Goal: Information Seeking & Learning: Learn about a topic

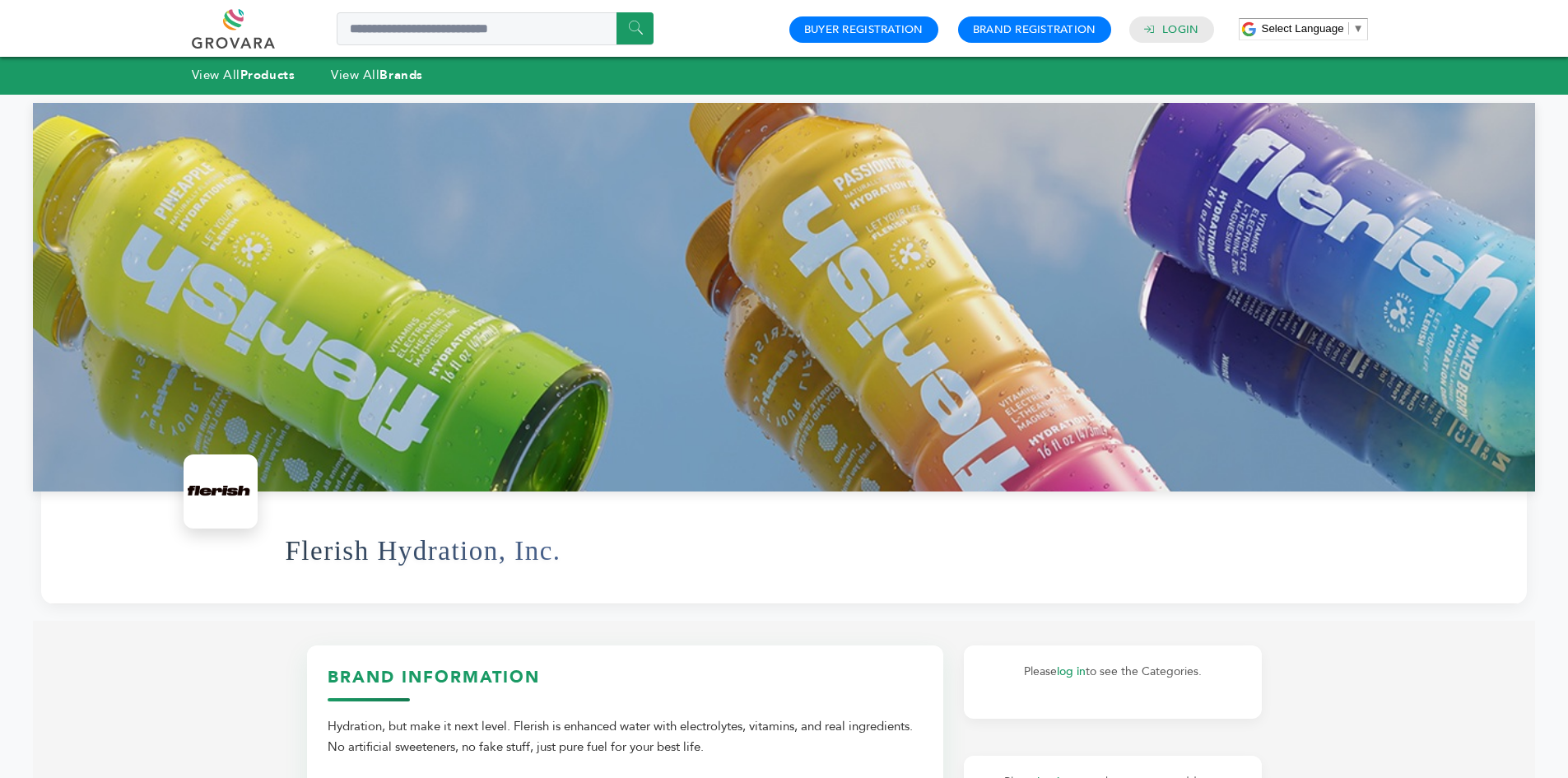
drag, startPoint x: 548, startPoint y: 558, endPoint x: 464, endPoint y: 303, distance: 268.5
click at [253, 28] on link at bounding box center [252, 29] width 120 height 40
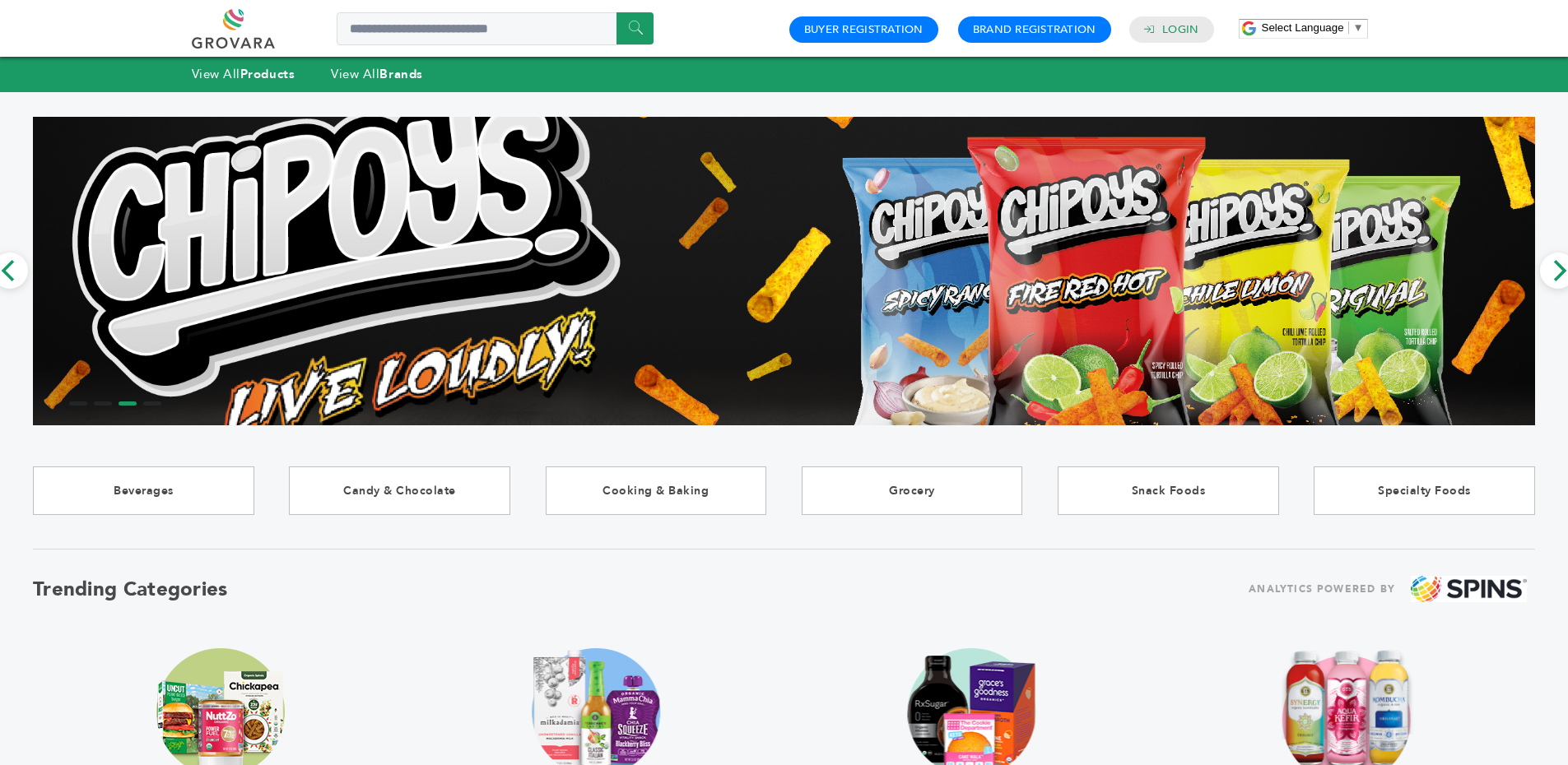
drag, startPoint x: 586, startPoint y: 641, endPoint x: 499, endPoint y: 214, distance: 435.8
click at [233, 25] on link at bounding box center [252, 29] width 120 height 40
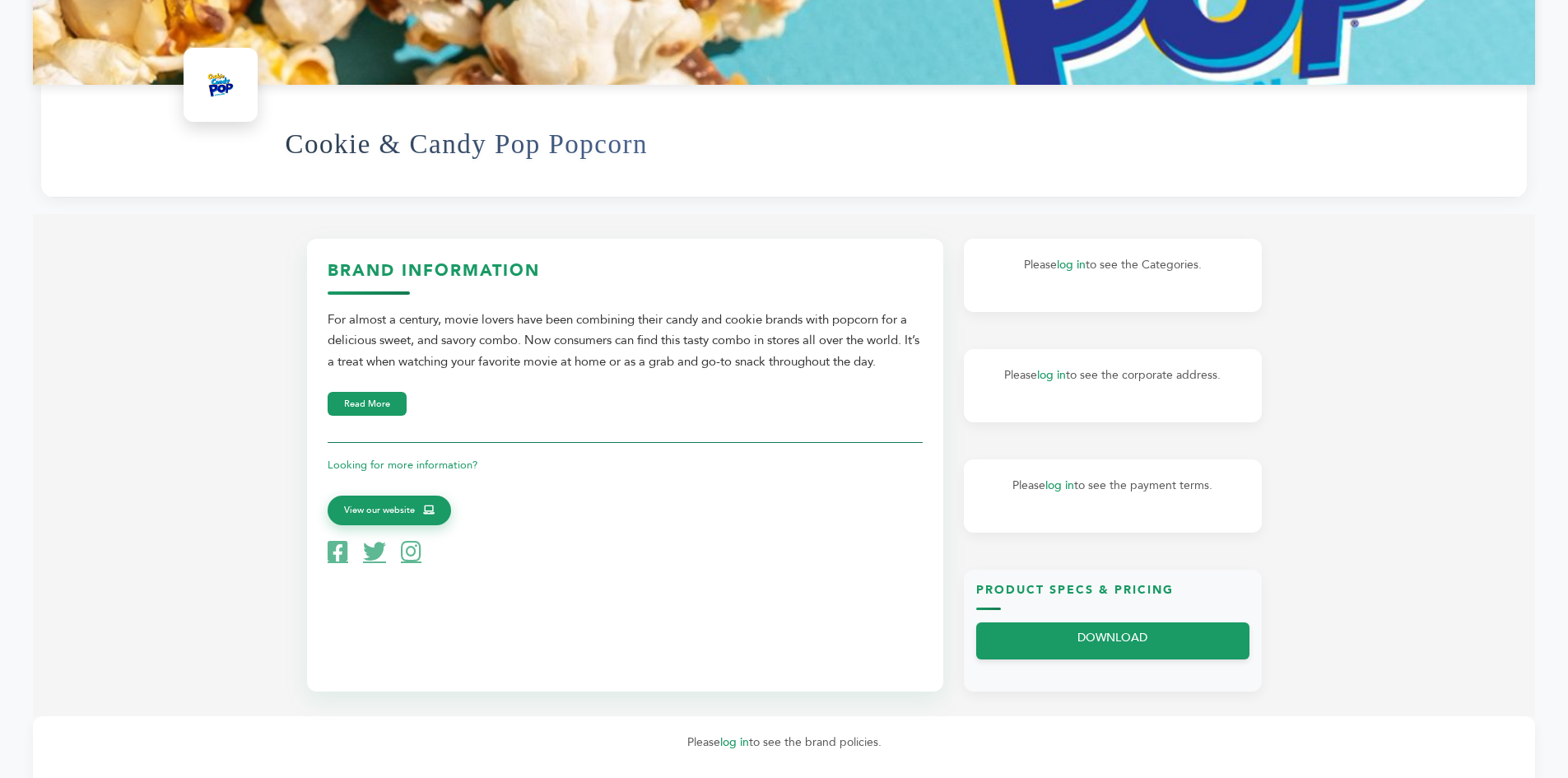
scroll to position [412, 0]
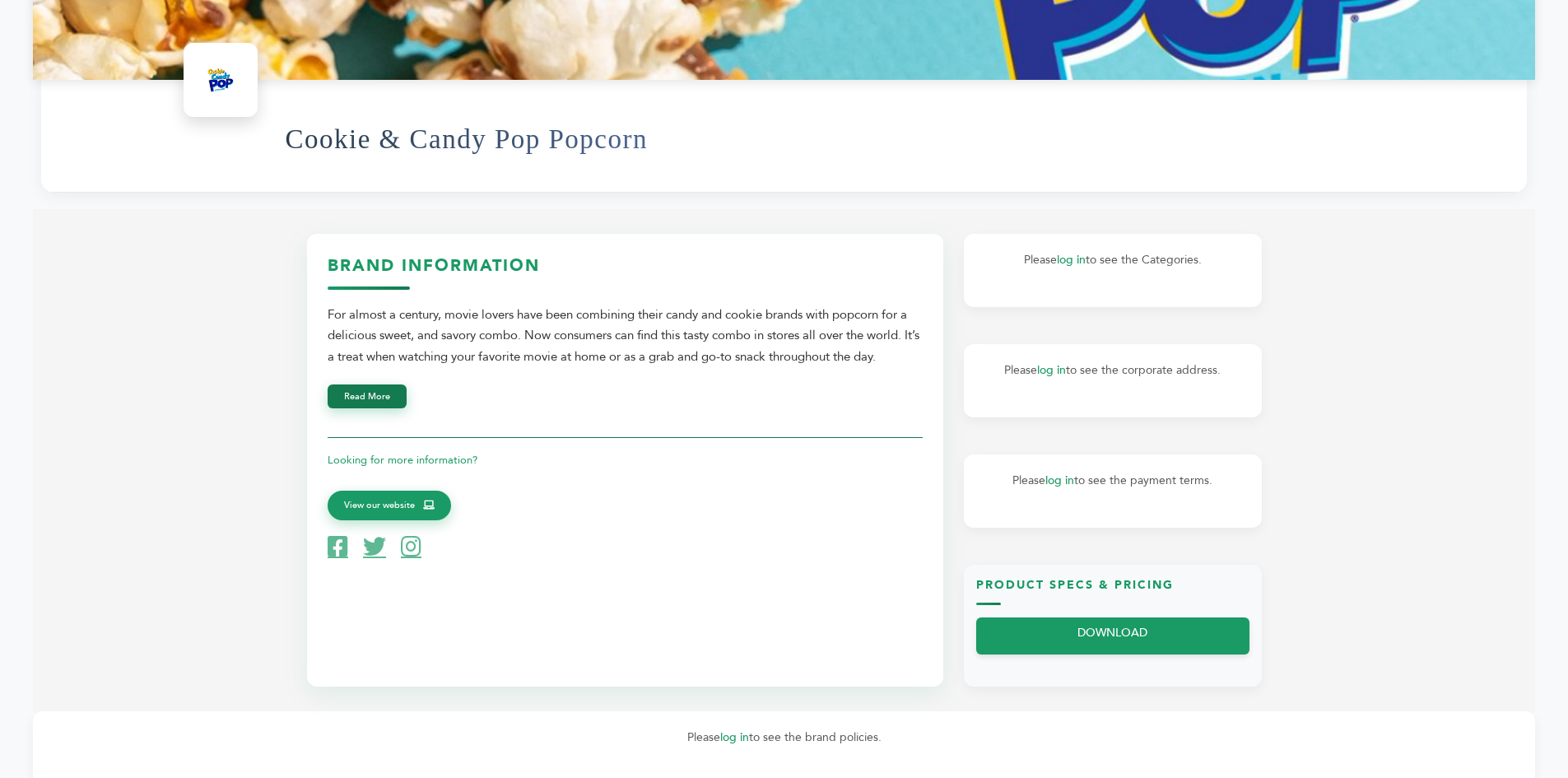
click at [359, 397] on button "Read More" at bounding box center [367, 396] width 79 height 24
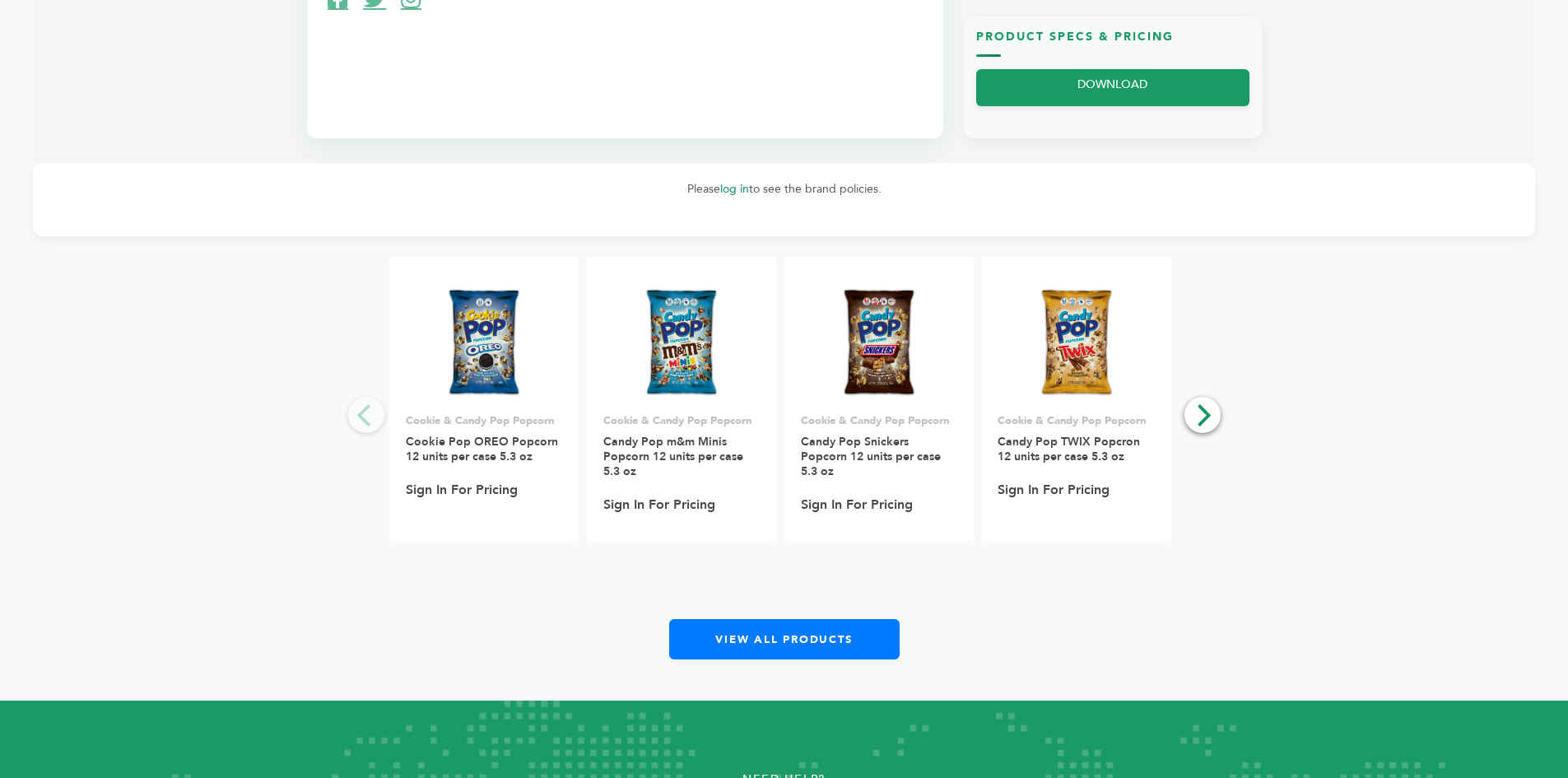
scroll to position [988, 0]
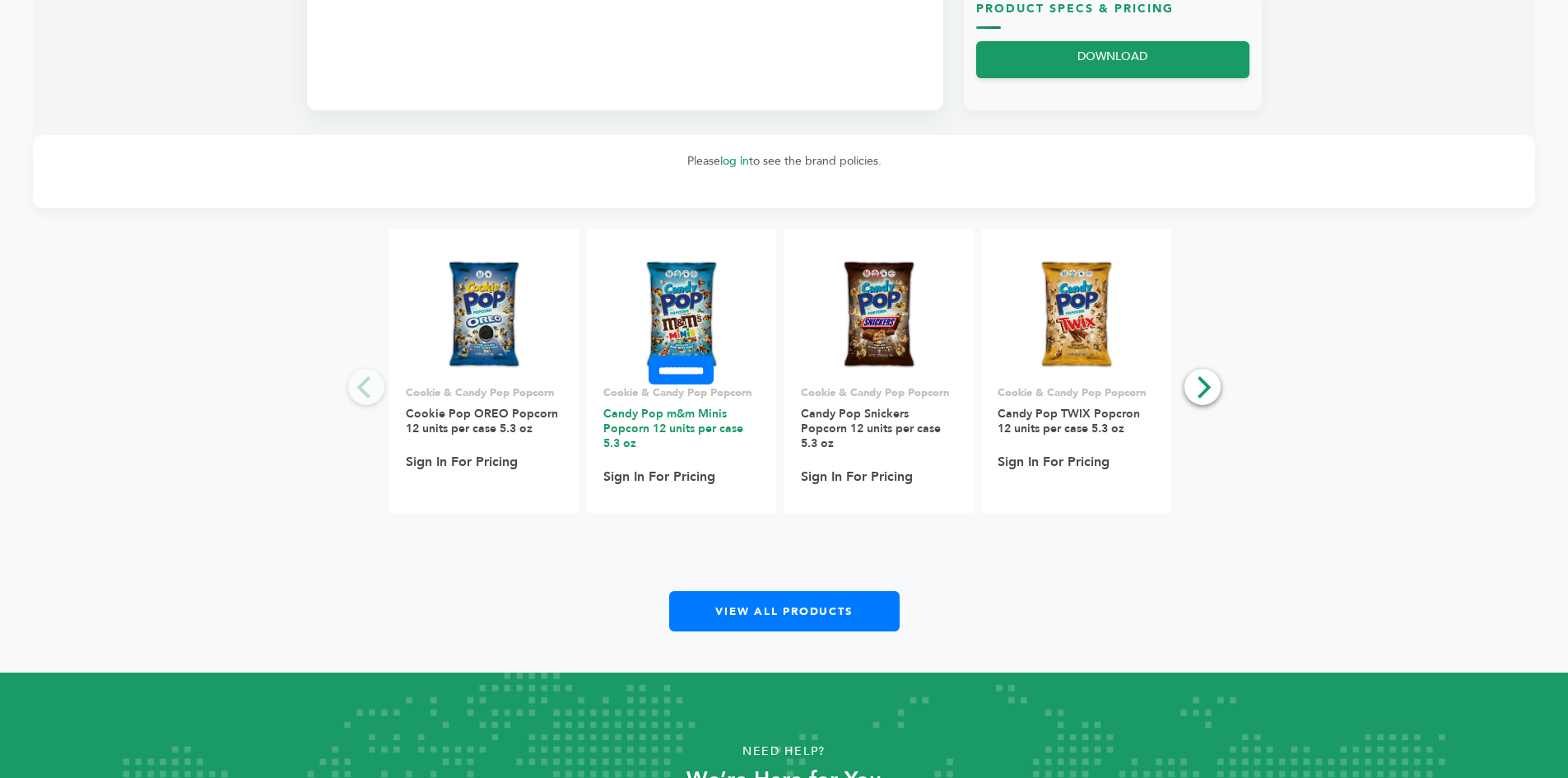
click at [661, 433] on link "Candy Pop m&m Minis Popcorn 12 units per case 5.3 oz" at bounding box center [673, 428] width 140 height 46
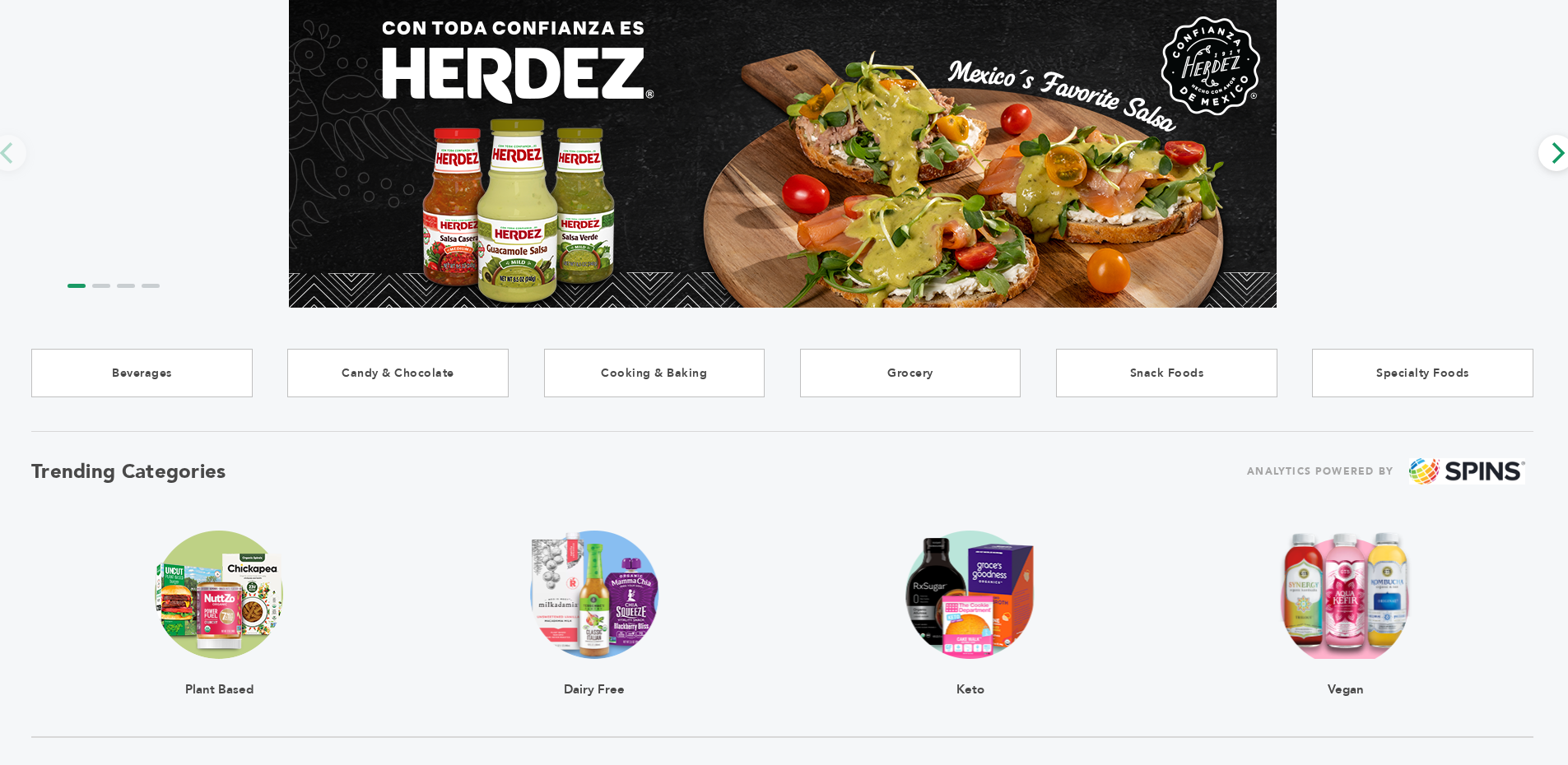
scroll to position [1454, 8]
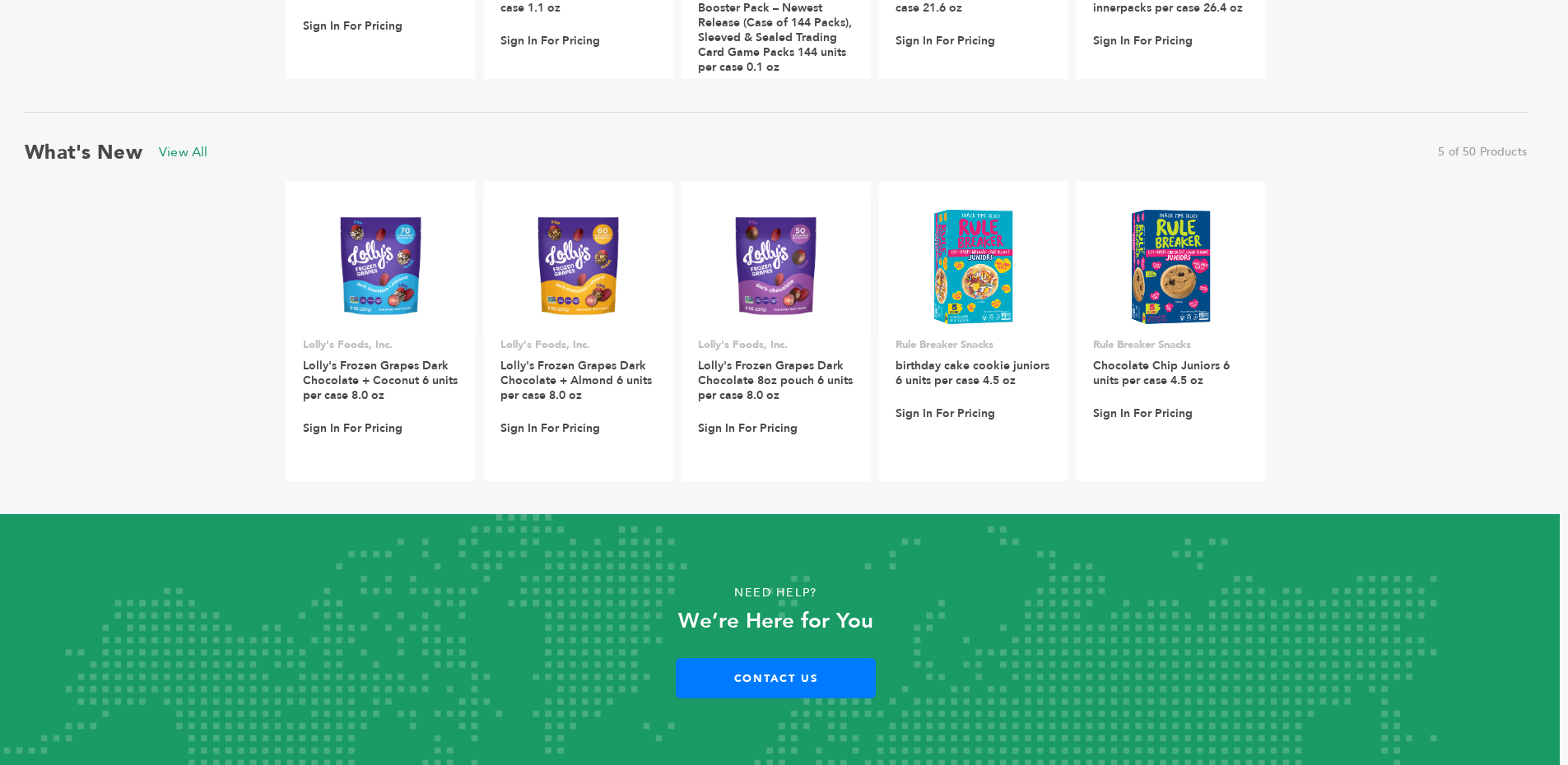
drag, startPoint x: 176, startPoint y: 166, endPoint x: 257, endPoint y: 520, distance: 363.1
click at [768, 678] on link "Contact Us" at bounding box center [775, 678] width 200 height 41
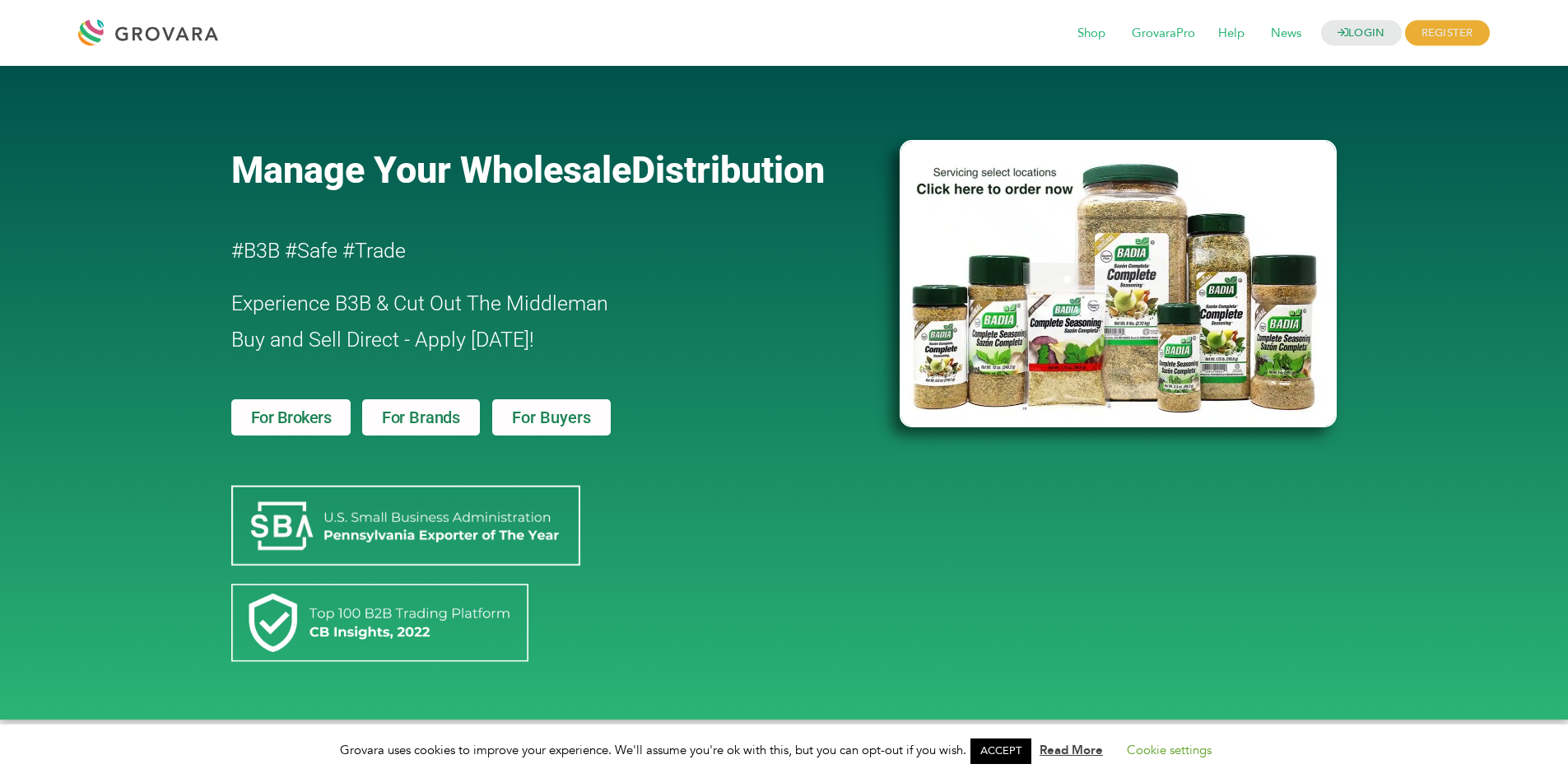
click at [430, 409] on span "For Brands" at bounding box center [421, 418] width 78 height 17
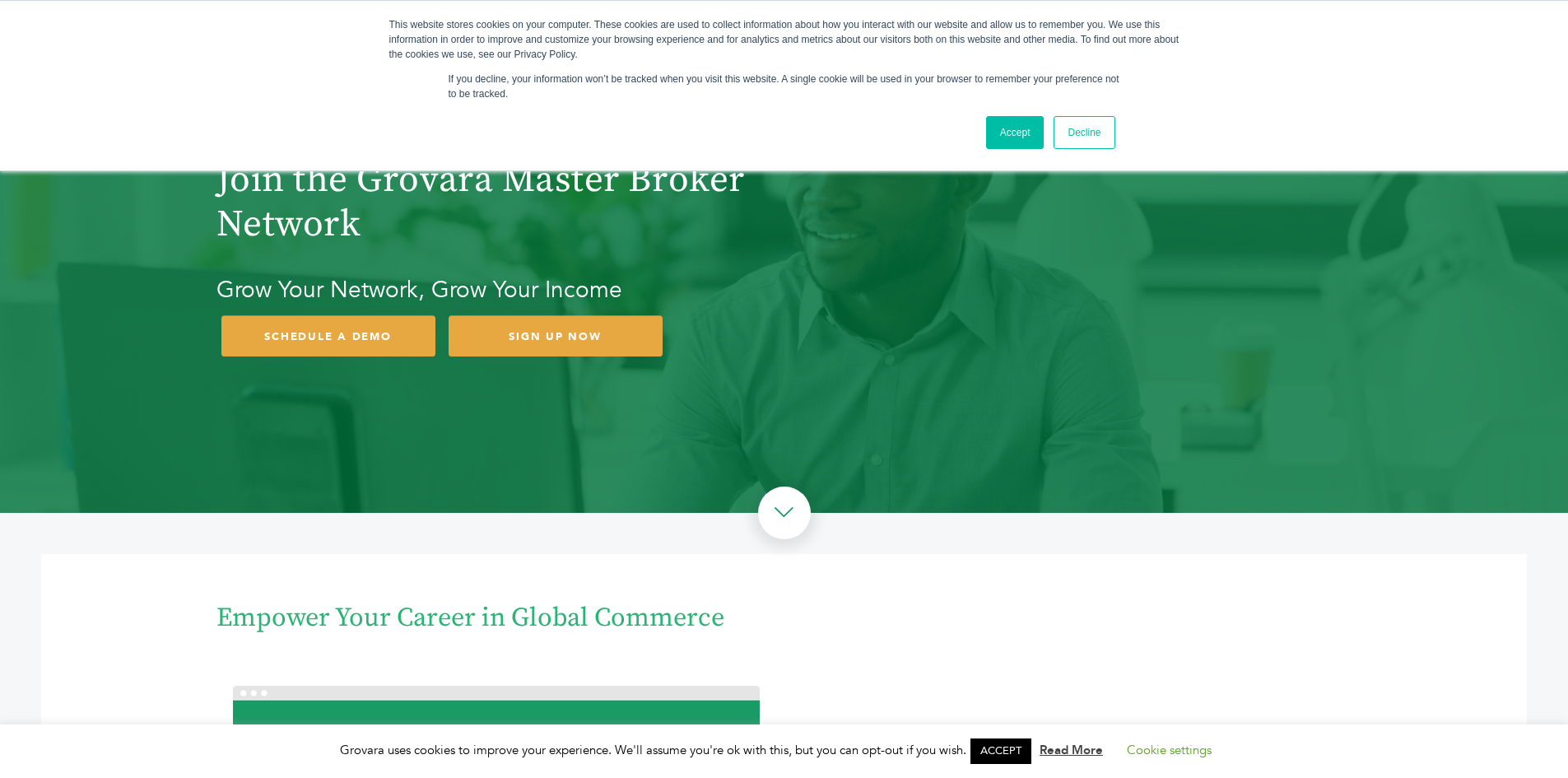
click at [1029, 123] on link "Accept" at bounding box center [1016, 133] width 59 height 33
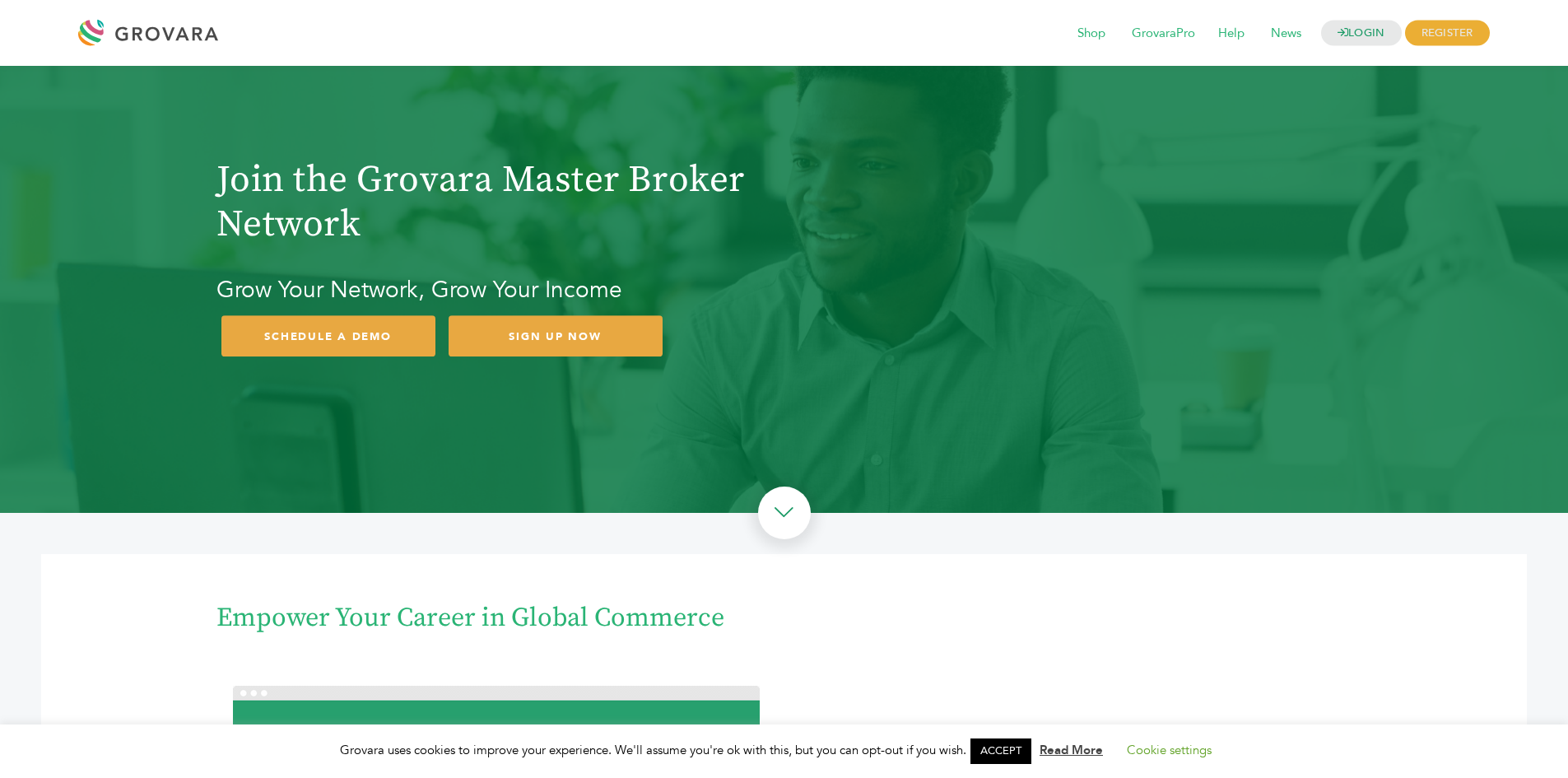
drag, startPoint x: 749, startPoint y: 566, endPoint x: 606, endPoint y: 254, distance: 343.2
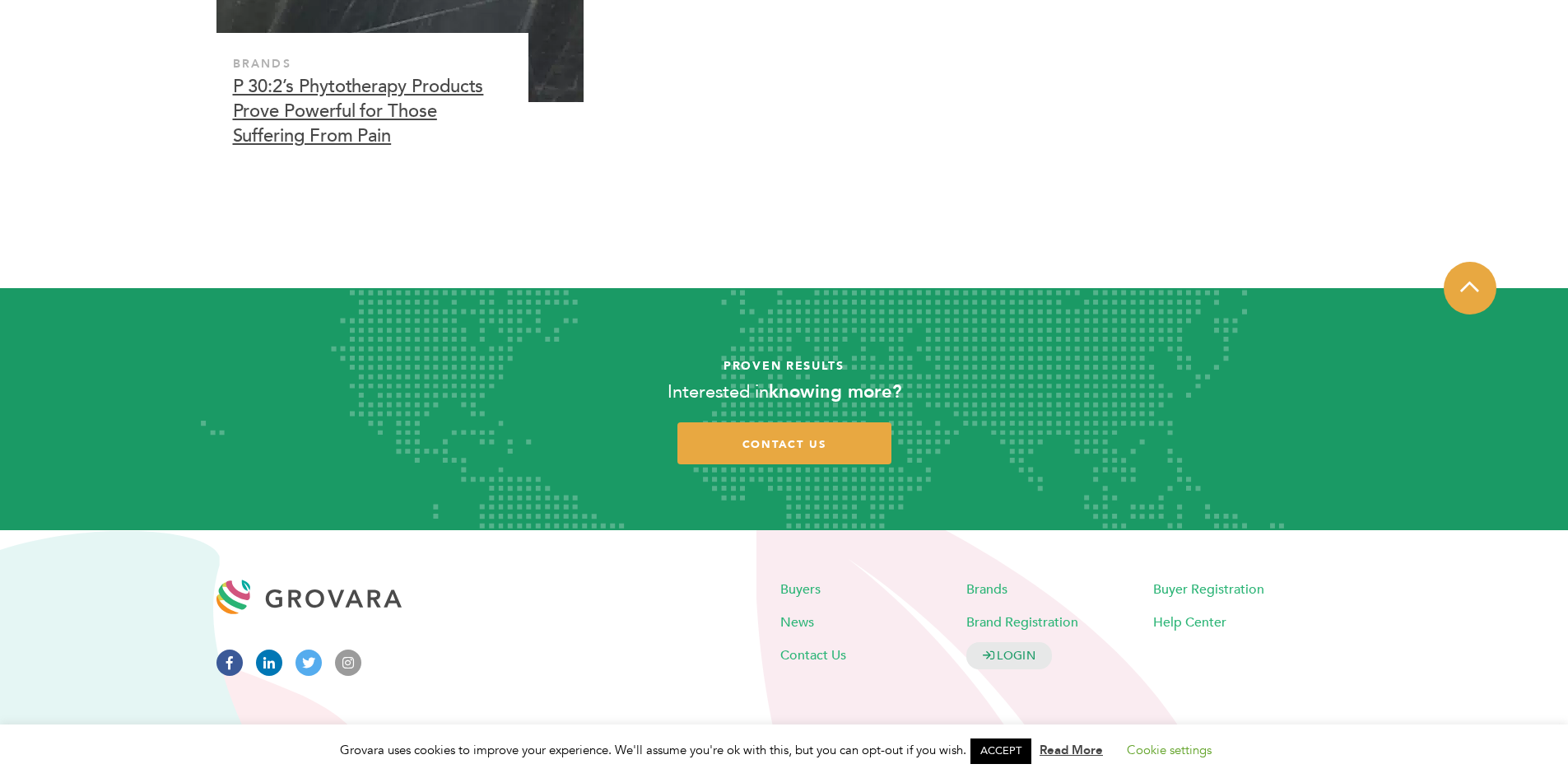
scroll to position [5329, 0]
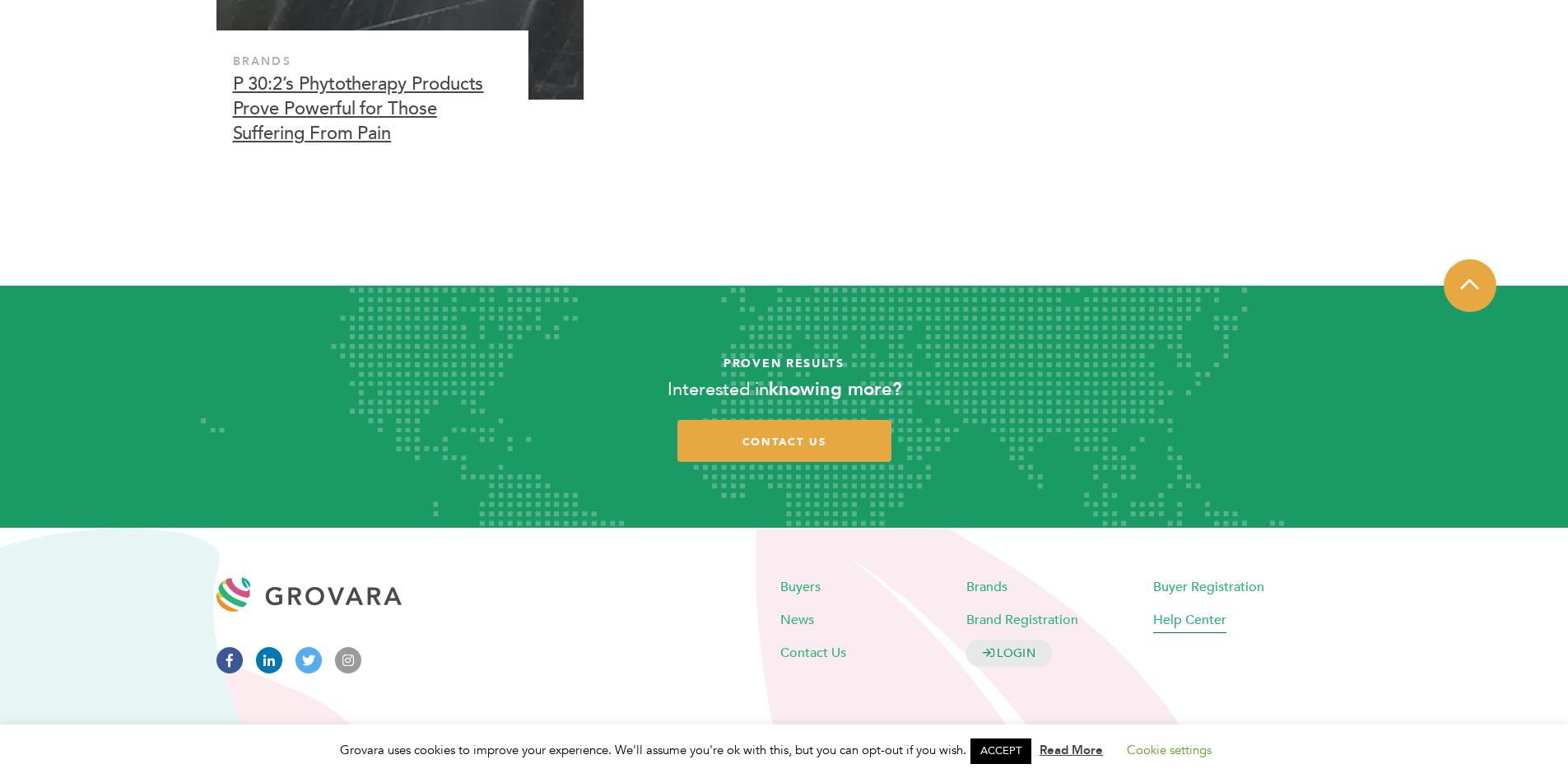
click at [1156, 626] on span "Help Center" at bounding box center [1189, 620] width 73 height 18
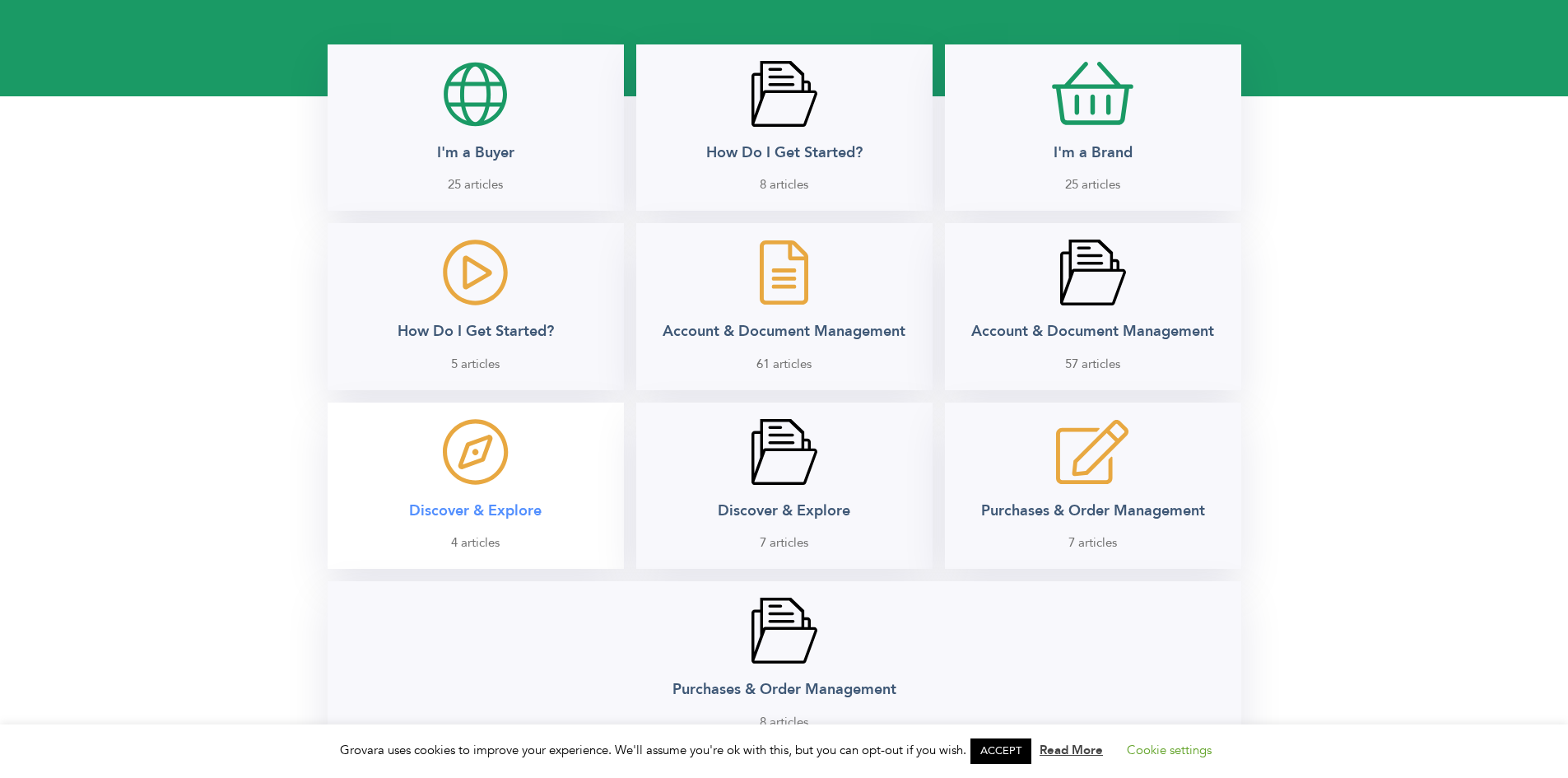
scroll to position [247, 0]
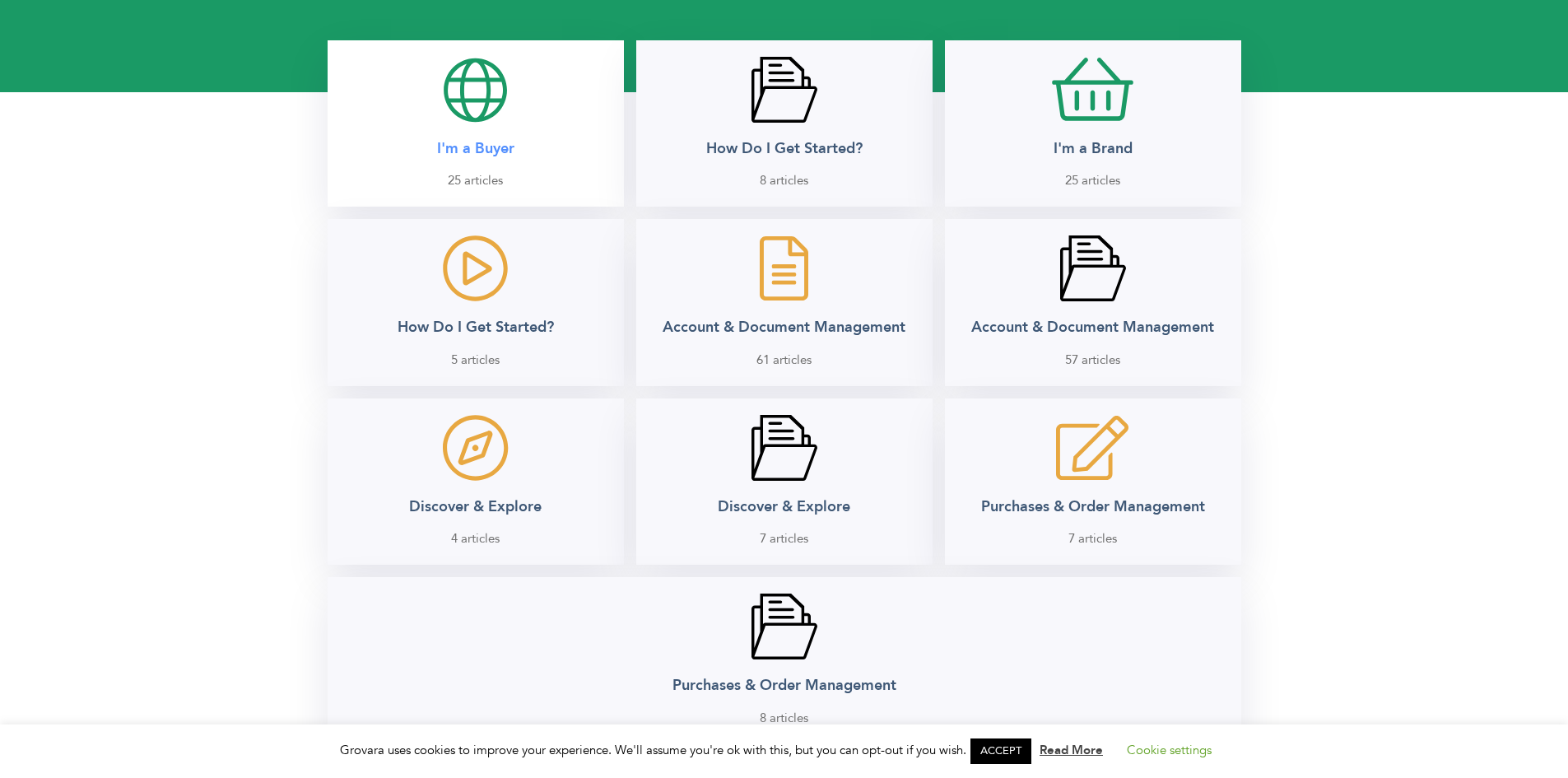
click at [539, 153] on div "I'm a Buyer 25 articles" at bounding box center [475, 123] width 263 height 133
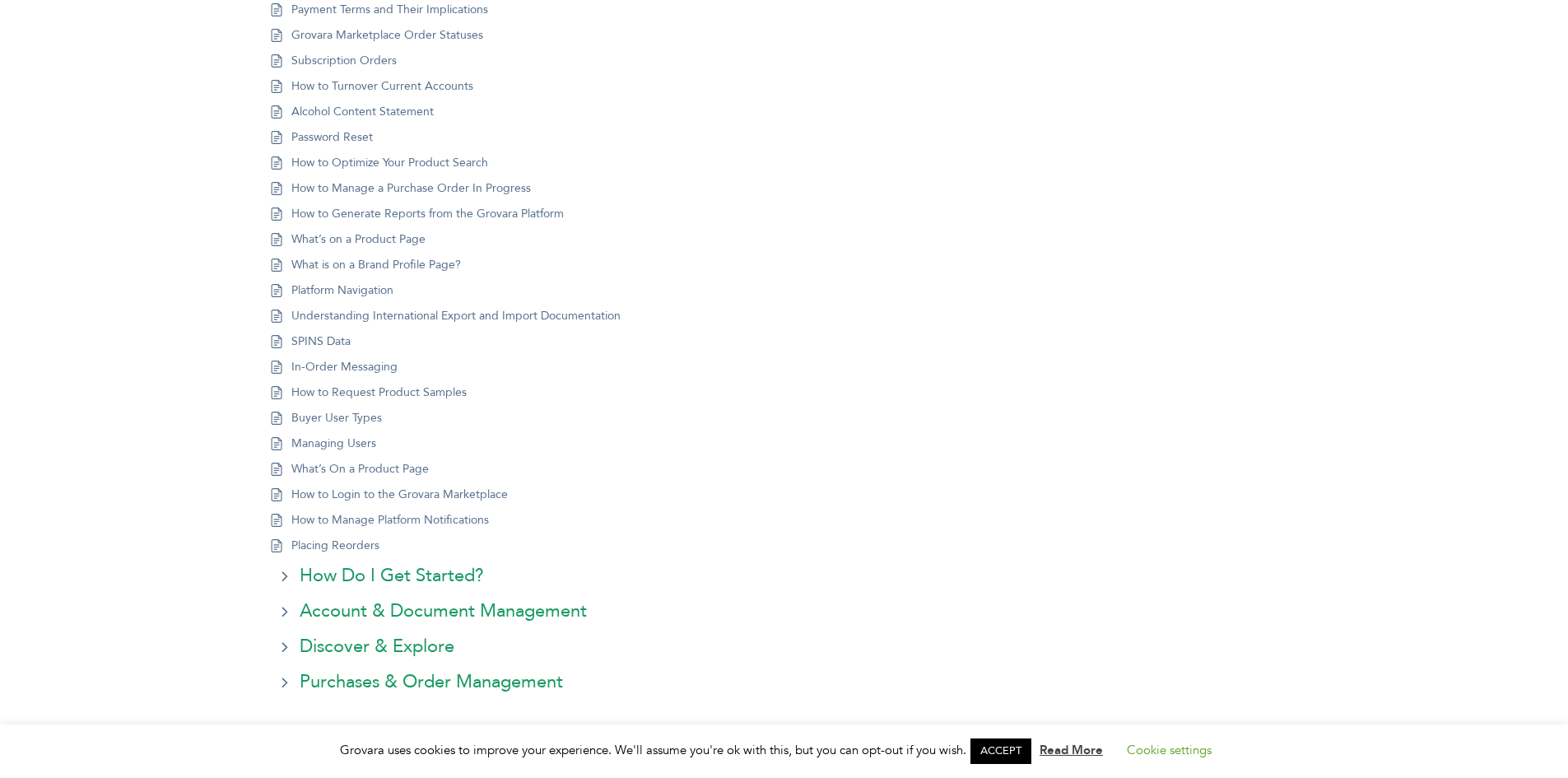
scroll to position [659, 0]
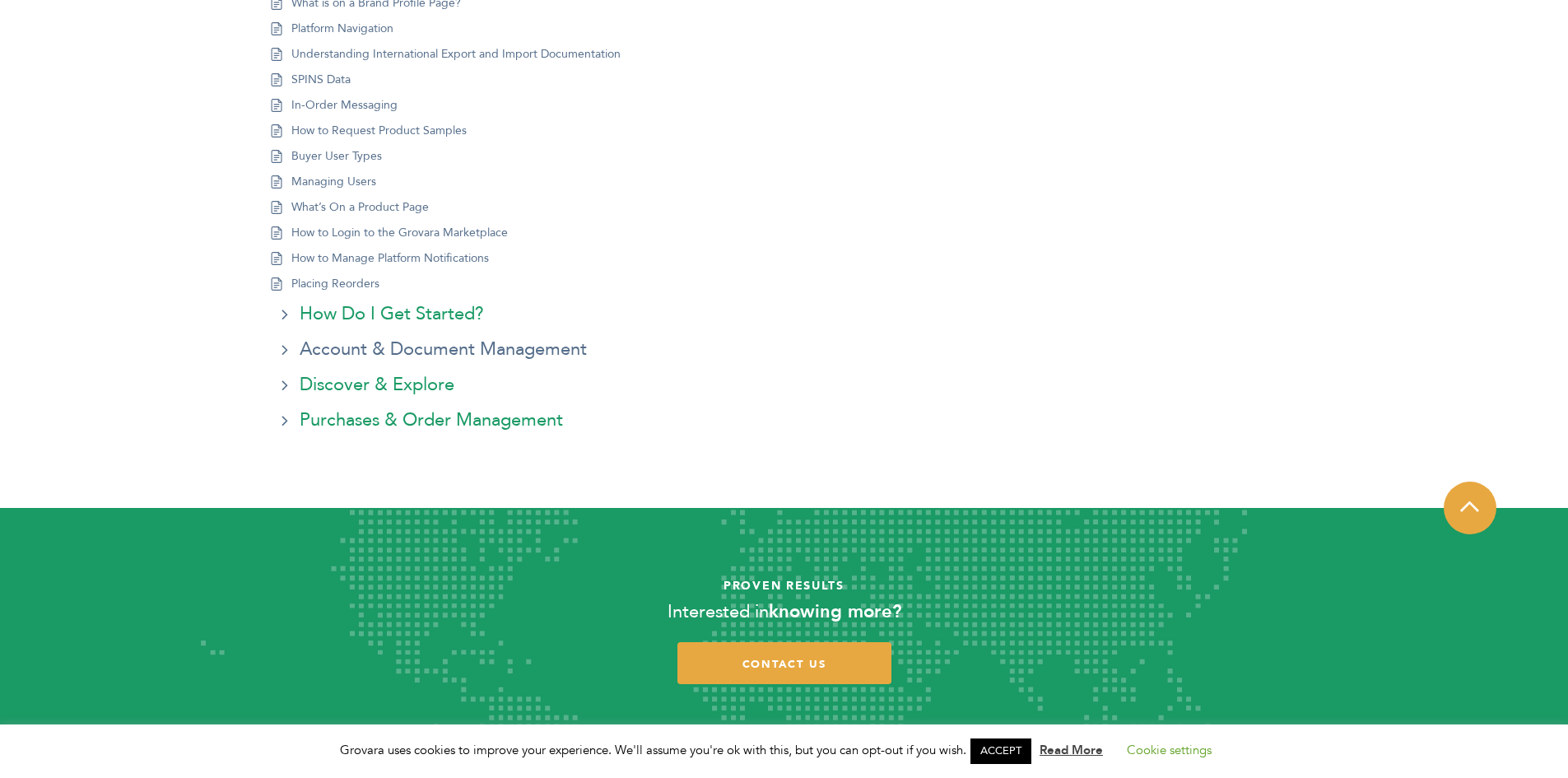
click at [440, 350] on link "Account & Document Management" at bounding box center [443, 349] width 287 height 27
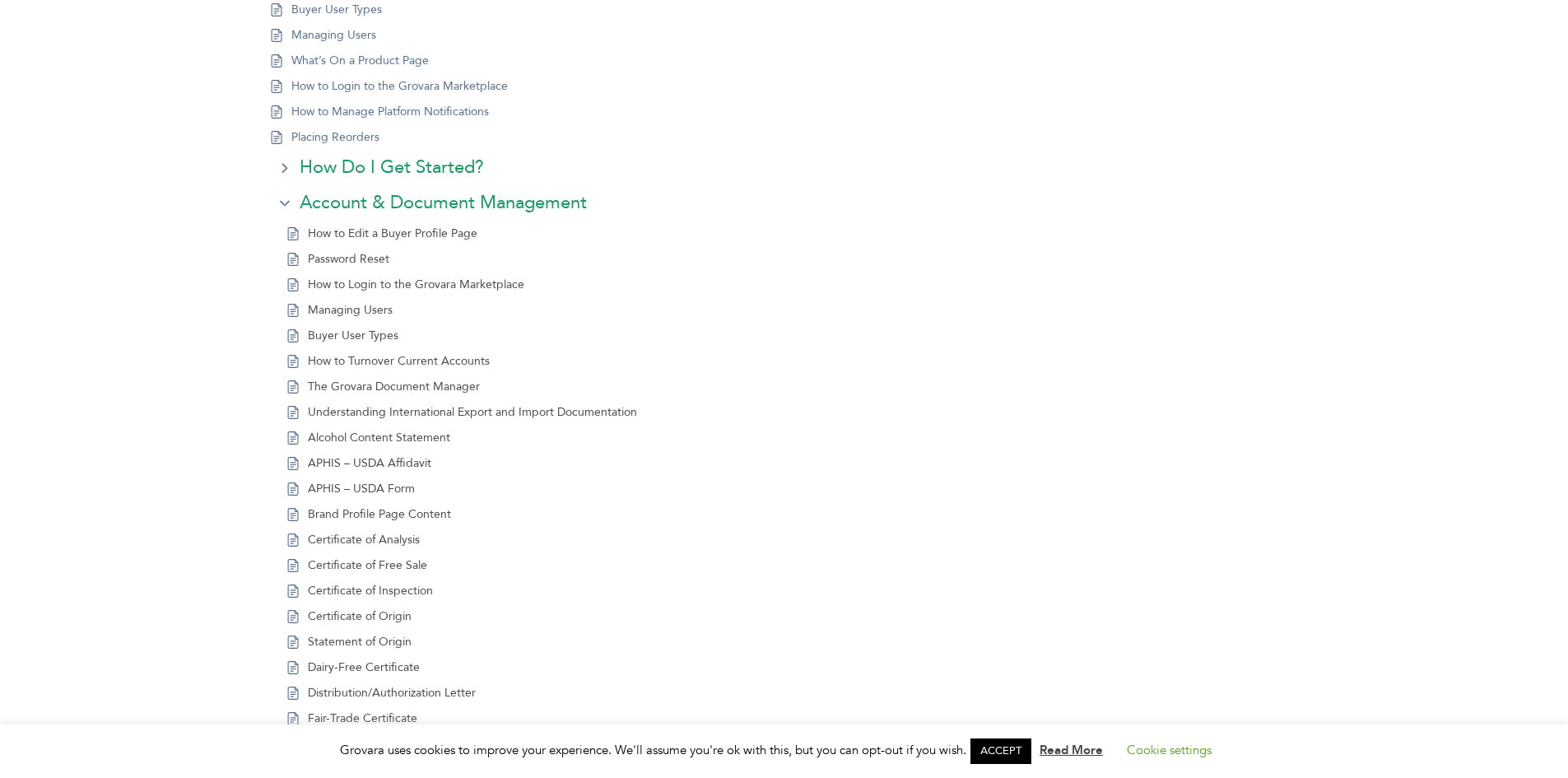
scroll to position [824, 0]
